Goal: Check status: Check status

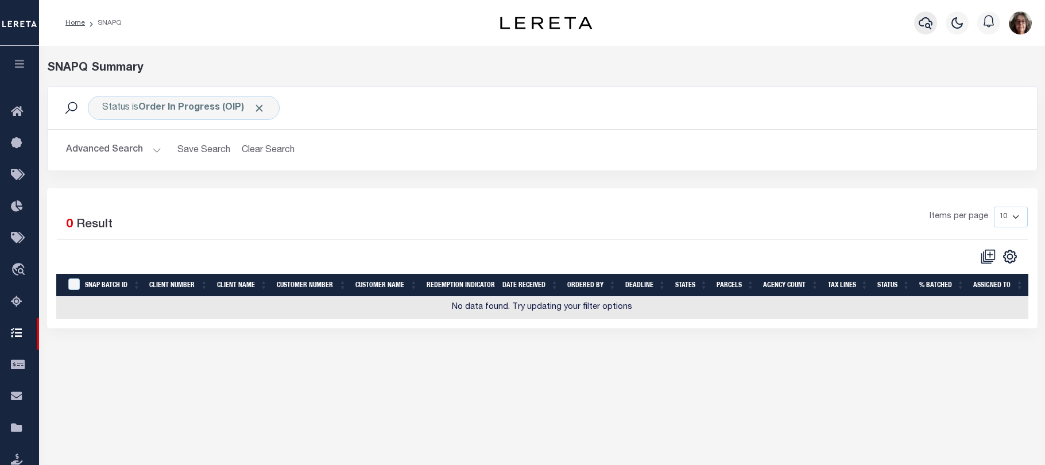
click at [927, 25] on icon "button" at bounding box center [926, 23] width 14 height 12
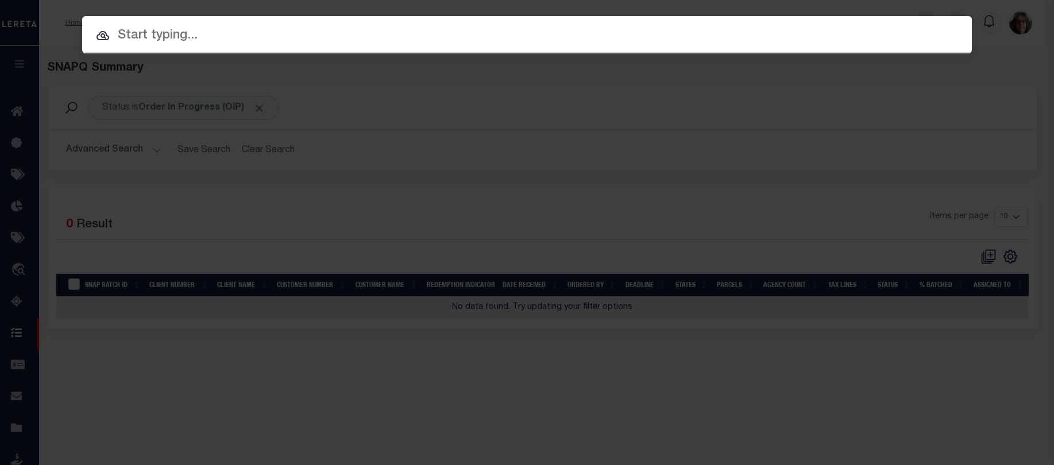
paste input "031874386"
type input "031874386"
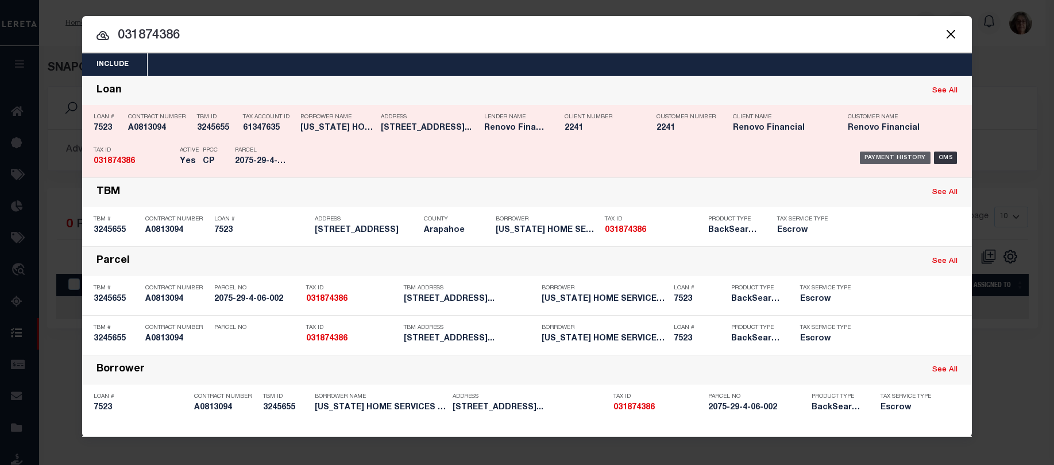
click at [886, 157] on div "Payment History" at bounding box center [895, 158] width 71 height 13
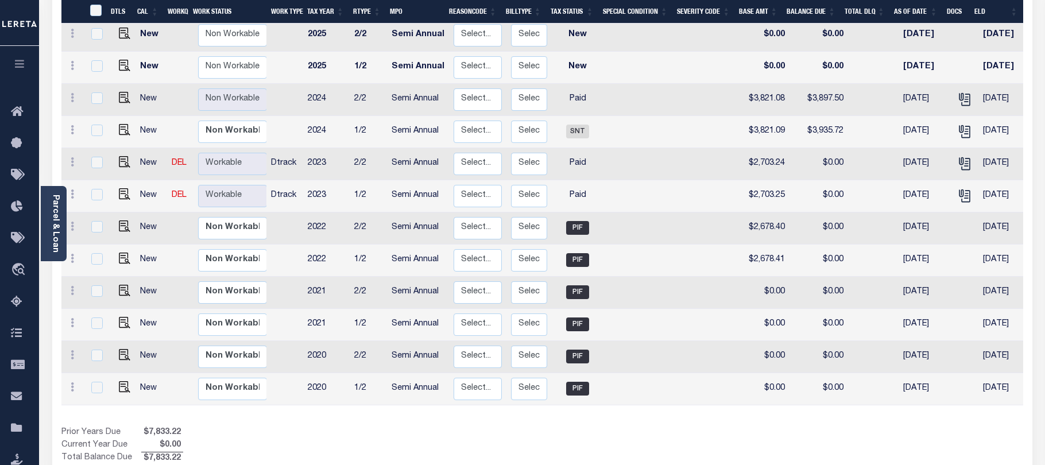
scroll to position [230, 0]
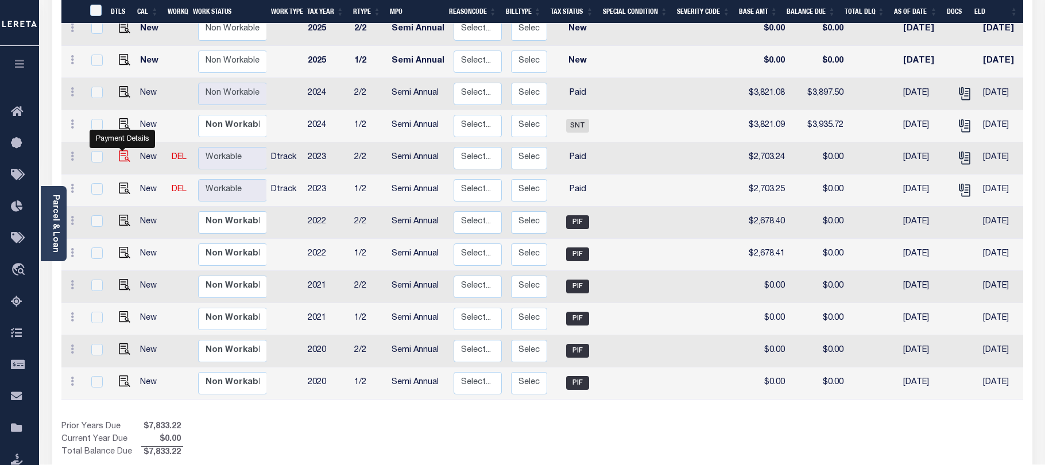
click at [122, 150] on img "" at bounding box center [124, 155] width 11 height 11
checkbox input "true"
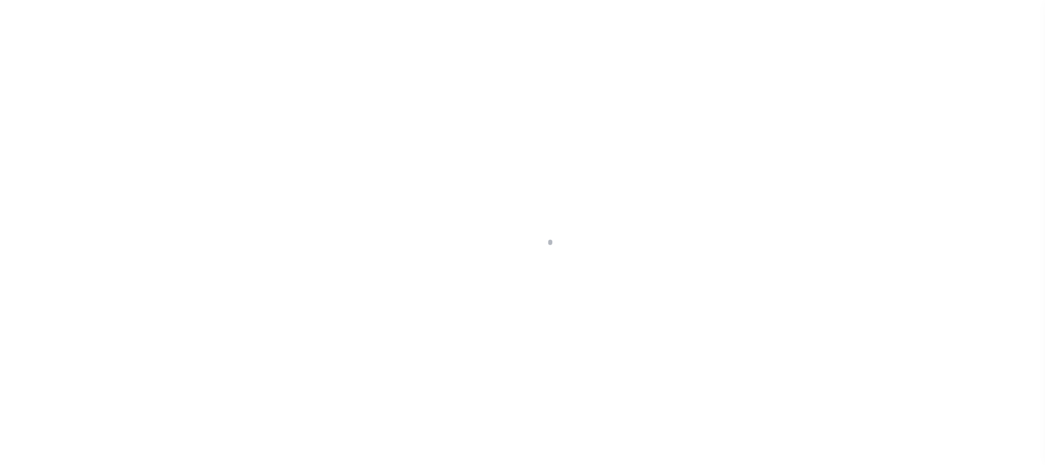
select select "PYD"
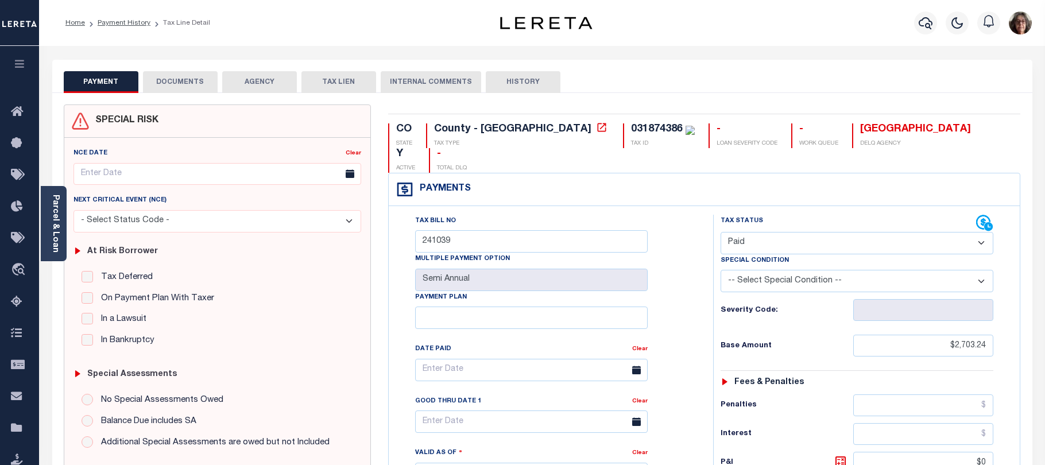
click at [172, 82] on button "DOCUMENTS" at bounding box center [180, 82] width 75 height 22
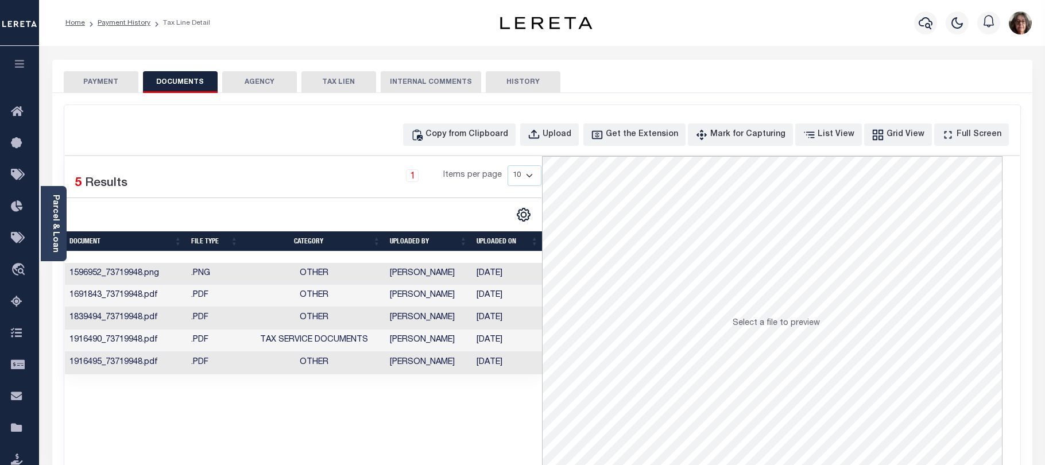
click at [115, 82] on button "PAYMENT" at bounding box center [101, 82] width 75 height 22
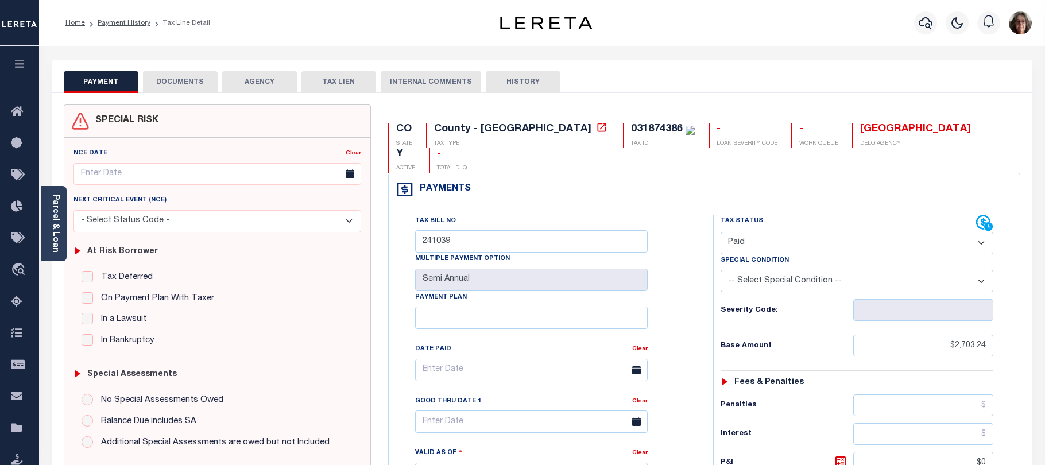
click at [185, 80] on button "DOCUMENTS" at bounding box center [180, 82] width 75 height 22
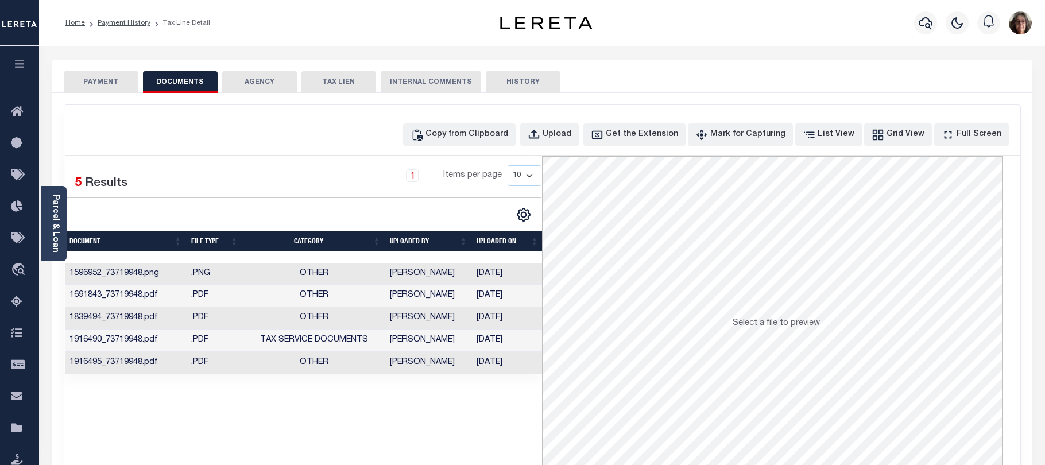
click at [414, 364] on td "Cole, Gloria" at bounding box center [428, 363] width 87 height 22
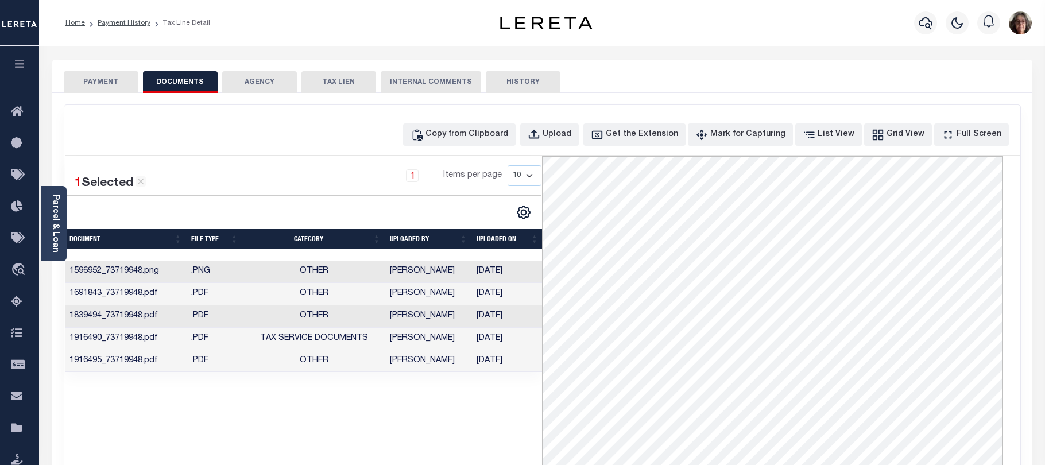
click at [418, 338] on td "Cole, Gloria" at bounding box center [428, 339] width 87 height 22
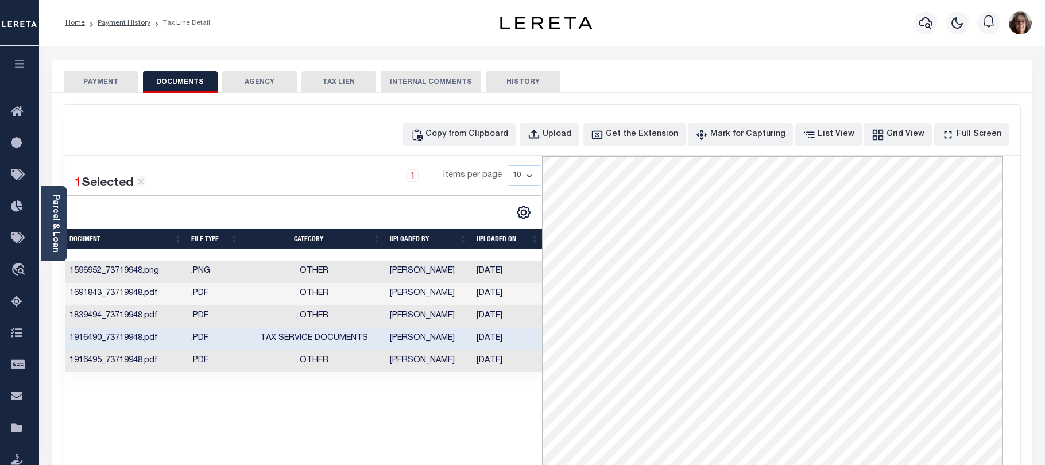
click at [104, 83] on button "PAYMENT" at bounding box center [101, 82] width 75 height 22
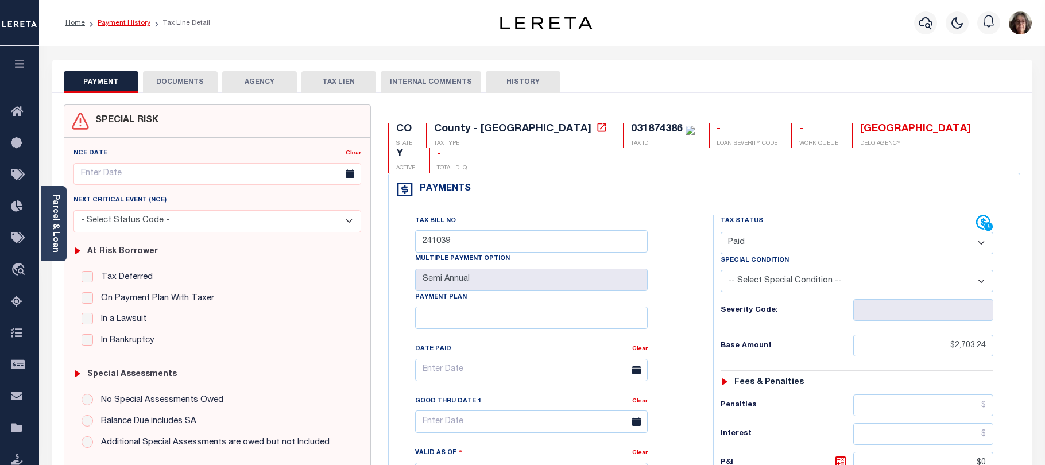
click at [120, 23] on link "Payment History" at bounding box center [124, 23] width 53 height 7
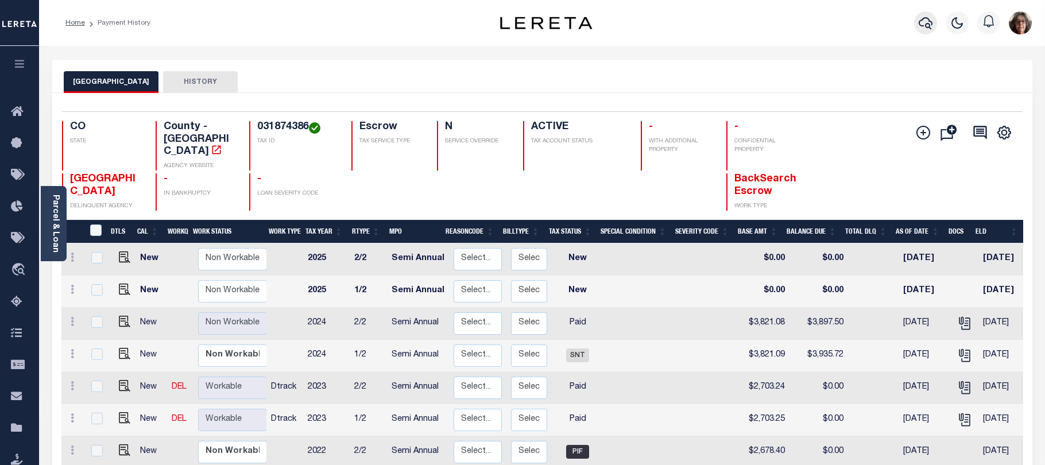
click at [924, 26] on icon "button" at bounding box center [926, 23] width 14 height 12
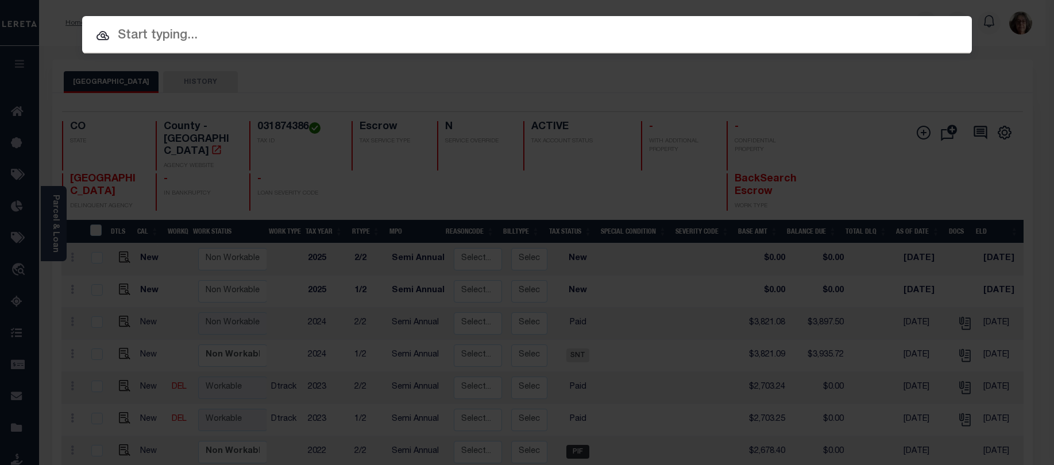
paste input "7523"
type input "7523"
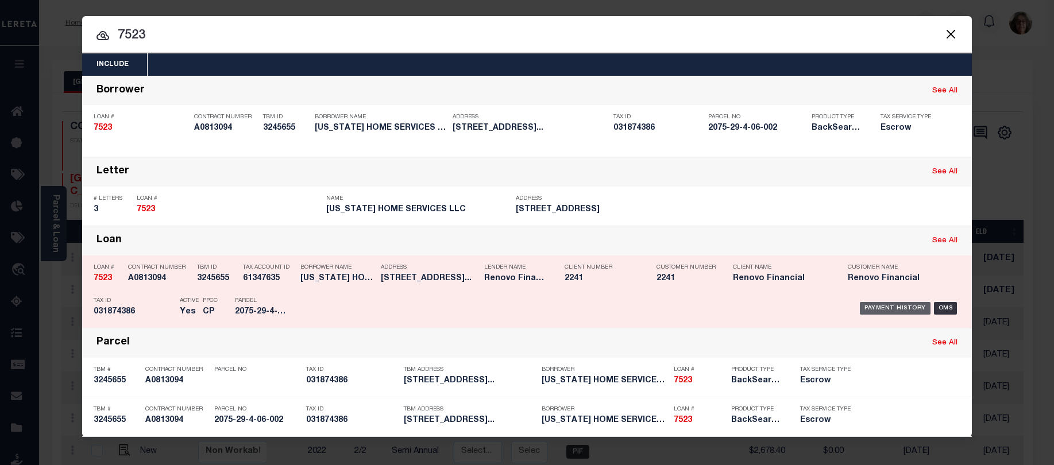
click at [903, 308] on div "Payment History" at bounding box center [895, 308] width 71 height 13
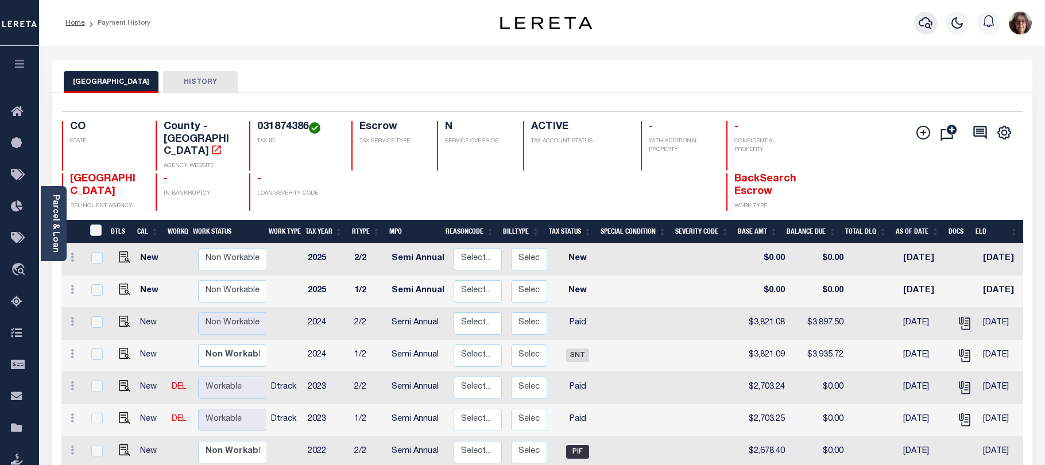
click at [922, 25] on icon "button" at bounding box center [926, 23] width 14 height 14
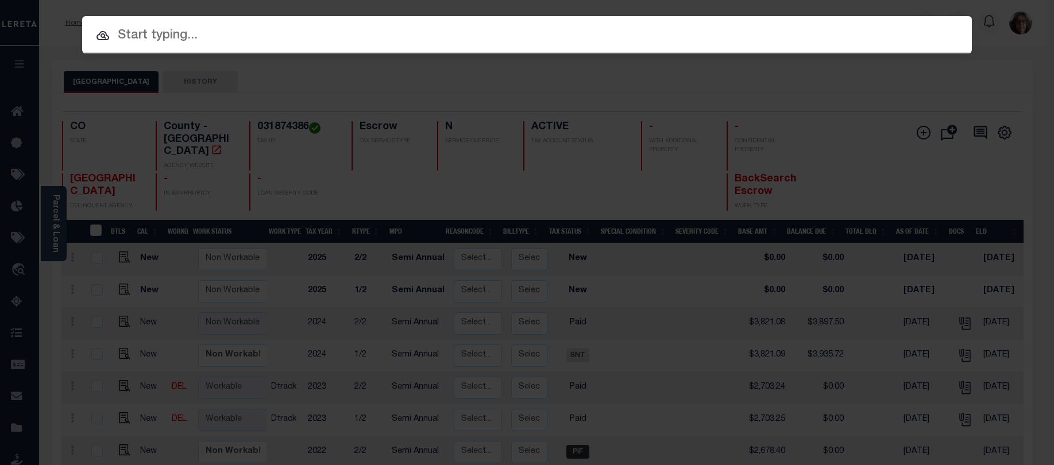
paste input "333956-0001"
type input "333956-0001"
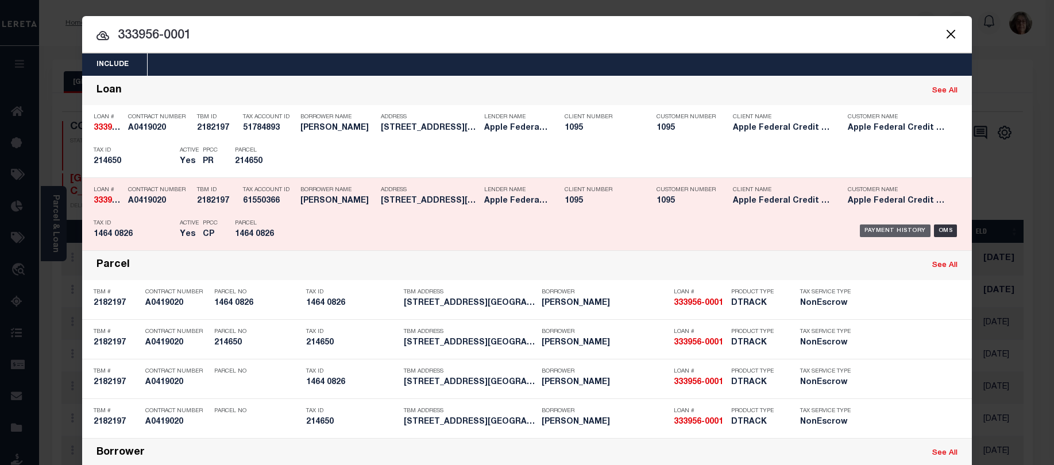
click at [890, 231] on div "Payment History" at bounding box center [895, 231] width 71 height 13
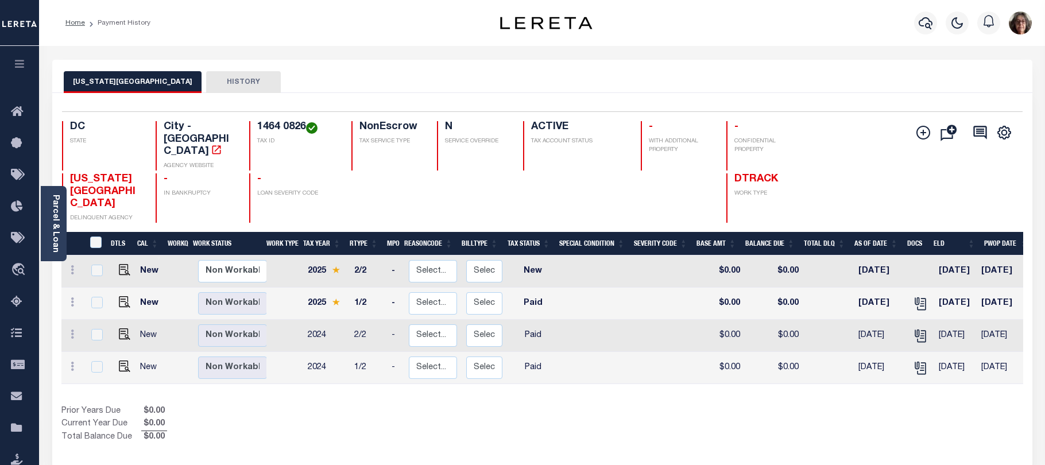
click at [525, 465] on div "DISTRICT OF COLUMBIA HISTORY Selected 4 Results" at bounding box center [543, 390] width 998 height 660
